Goal: Communication & Community: Ask a question

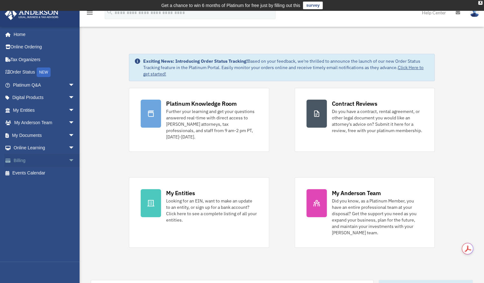
click at [34, 159] on link "Billing arrow_drop_down" at bounding box center [44, 160] width 80 height 13
click at [56, 162] on link "Billing arrow_drop_down" at bounding box center [44, 160] width 80 height 13
click at [68, 162] on span "arrow_drop_down" at bounding box center [74, 160] width 13 height 13
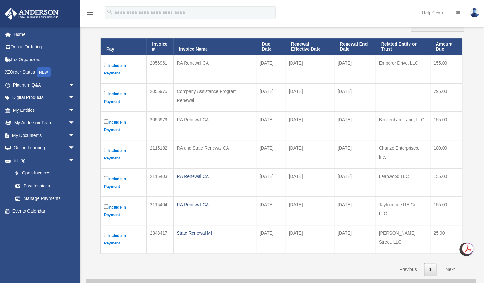
scroll to position [81, 0]
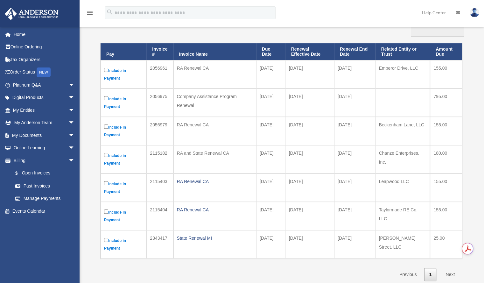
click at [106, 129] on label "Include in Payment" at bounding box center [123, 131] width 39 height 16
click at [89, 220] on div "**********" at bounding box center [281, 124] width 390 height 313
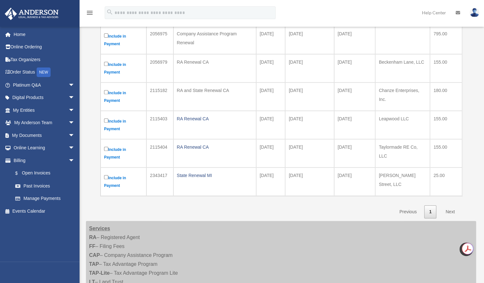
scroll to position [139, 0]
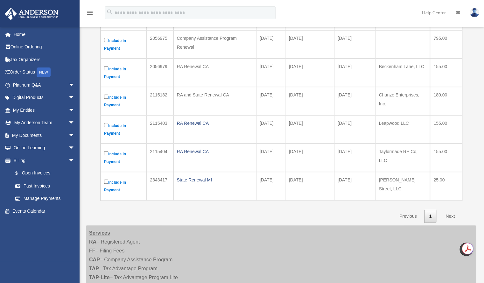
click at [450, 212] on link "Next" at bounding box center [450, 216] width 19 height 13
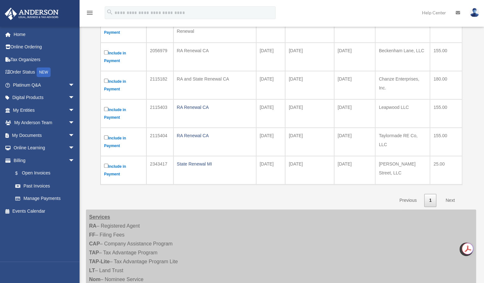
scroll to position [153, 0]
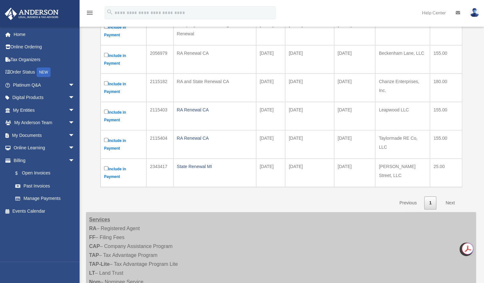
click at [427, 199] on link "1" at bounding box center [430, 202] width 12 height 13
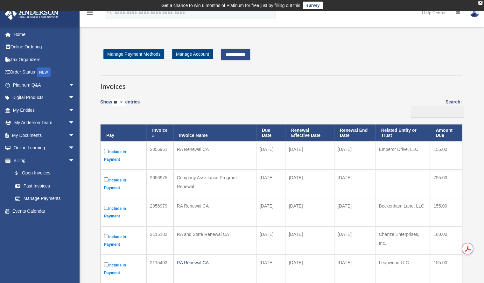
scroll to position [0, 0]
click at [68, 85] on span "arrow_drop_down" at bounding box center [74, 85] width 13 height 13
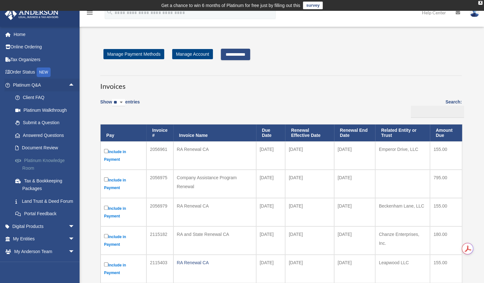
click at [47, 161] on link "Platinum Knowledge Room" at bounding box center [46, 164] width 75 height 20
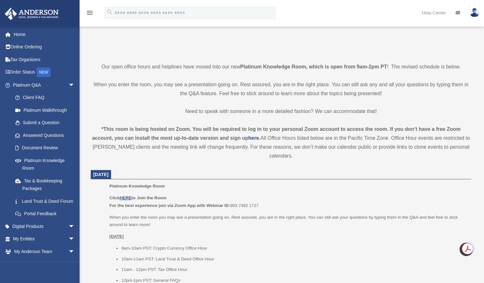
scroll to position [129, 0]
click at [36, 161] on link "Platinum Knowledge Room" at bounding box center [46, 164] width 75 height 20
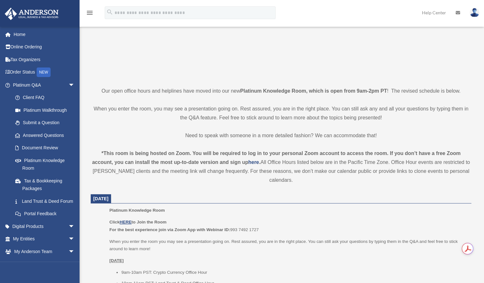
scroll to position [139, 0]
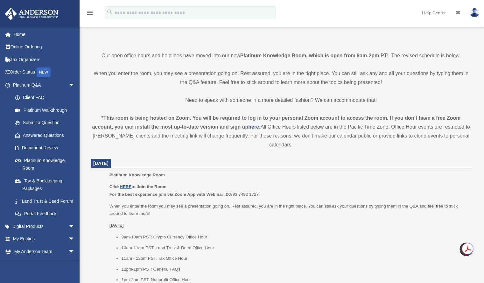
click at [126, 186] on u "HERE" at bounding box center [126, 186] width 12 height 5
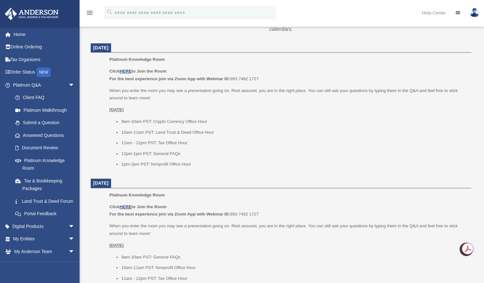
scroll to position [260, 0]
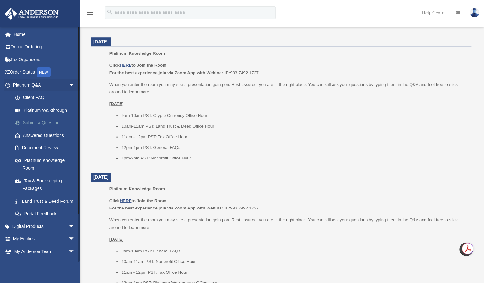
click at [41, 124] on link "Submit a Question" at bounding box center [46, 122] width 75 height 13
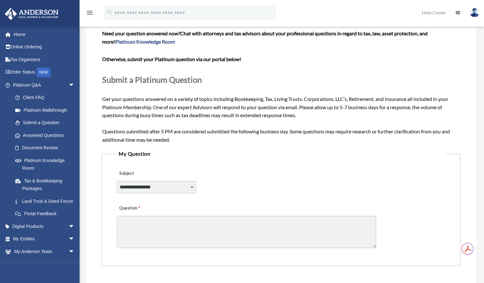
scroll to position [55, 0]
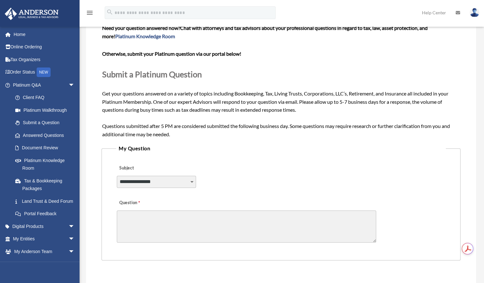
click at [184, 183] on select "**********" at bounding box center [156, 182] width 79 height 12
click at [220, 180] on div "**********" at bounding box center [281, 177] width 330 height 35
click at [37, 160] on link "Platinum Knowledge Room" at bounding box center [46, 164] width 75 height 20
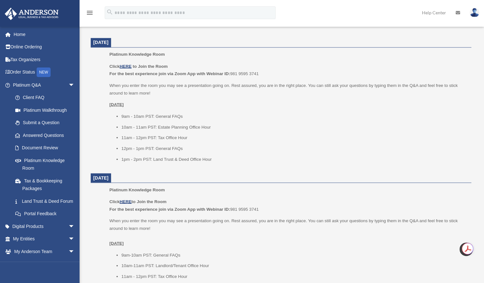
scroll to position [692, 0]
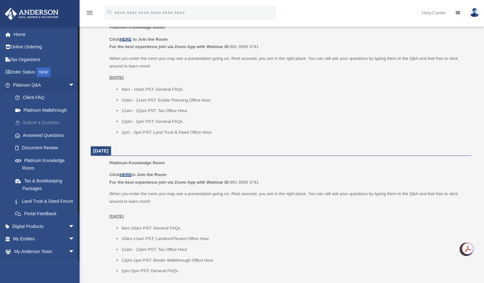
click at [38, 125] on link "Submit a Question" at bounding box center [46, 122] width 75 height 13
click at [40, 122] on link "Submit a Question" at bounding box center [46, 122] width 75 height 13
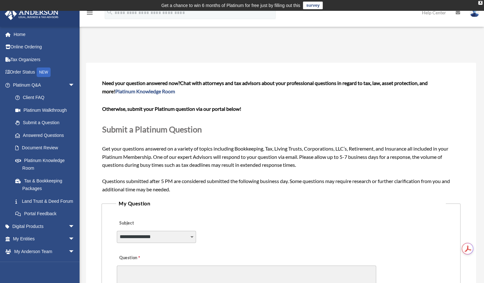
scroll to position [24, 0]
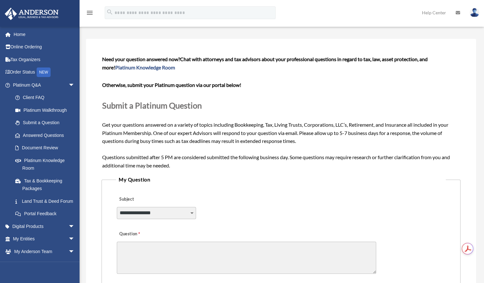
click at [188, 209] on select "**********" at bounding box center [156, 213] width 79 height 12
click at [226, 191] on div "**********" at bounding box center [281, 208] width 330 height 35
click at [68, 233] on span "arrow_drop_down" at bounding box center [74, 226] width 13 height 13
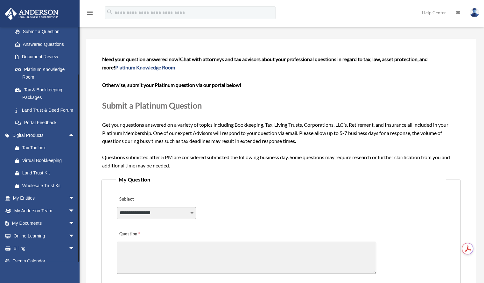
scroll to position [106, 0]
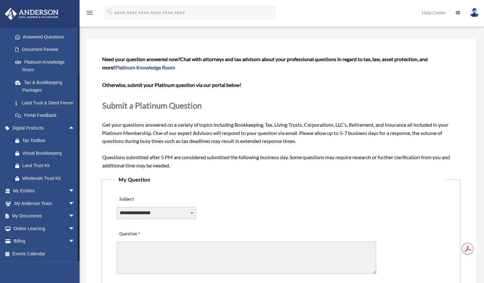
drag, startPoint x: 78, startPoint y: 87, endPoint x: 79, endPoint y: 180, distance: 93.5
click at [79, 180] on div at bounding box center [78, 167] width 1 height 187
click at [68, 204] on span "arrow_drop_down" at bounding box center [74, 203] width 13 height 13
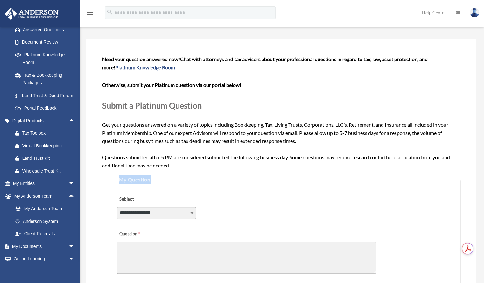
drag, startPoint x: 80, startPoint y: 182, endPoint x: 80, endPoint y: 190, distance: 7.3
click at [80, 190] on div "Submit A Question date_range Published on Last updated [DATE] [DATE] by [PERSON…" at bounding box center [282, 223] width 404 height 418
click at [68, 253] on span "arrow_drop_down" at bounding box center [74, 246] width 13 height 13
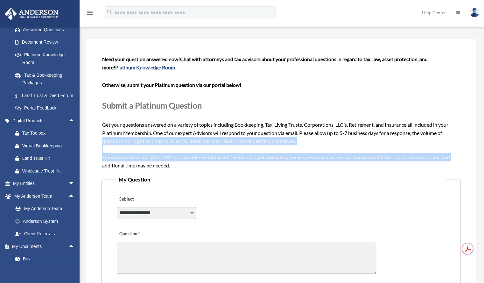
drag, startPoint x: 80, startPoint y: 166, endPoint x: 80, endPoint y: 140, distance: 26.7
click at [80, 140] on div "Submit A Question date_range Published on Last updated [DATE] [DATE] by [PERSON…" at bounding box center [282, 223] width 404 height 418
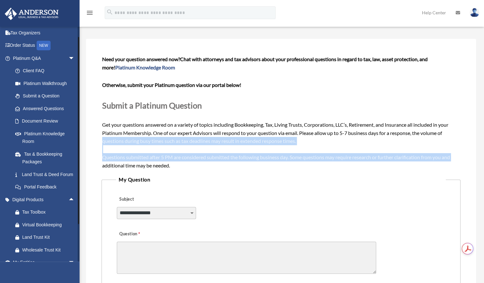
scroll to position [0, 0]
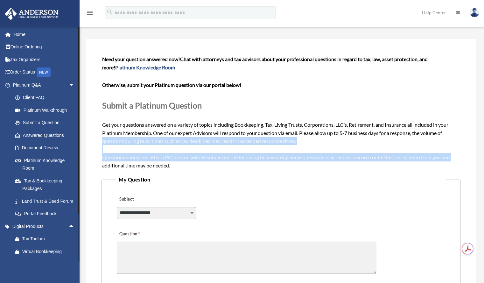
drag, startPoint x: 78, startPoint y: 149, endPoint x: 79, endPoint y: 79, distance: 70.0
click at [79, 79] on div at bounding box center [78, 119] width 1 height 187
click at [24, 36] on link "Home" at bounding box center [44, 34] width 80 height 13
click at [29, 61] on link "Tax Organizers" at bounding box center [44, 59] width 80 height 13
